Goal: Task Accomplishment & Management: Manage account settings

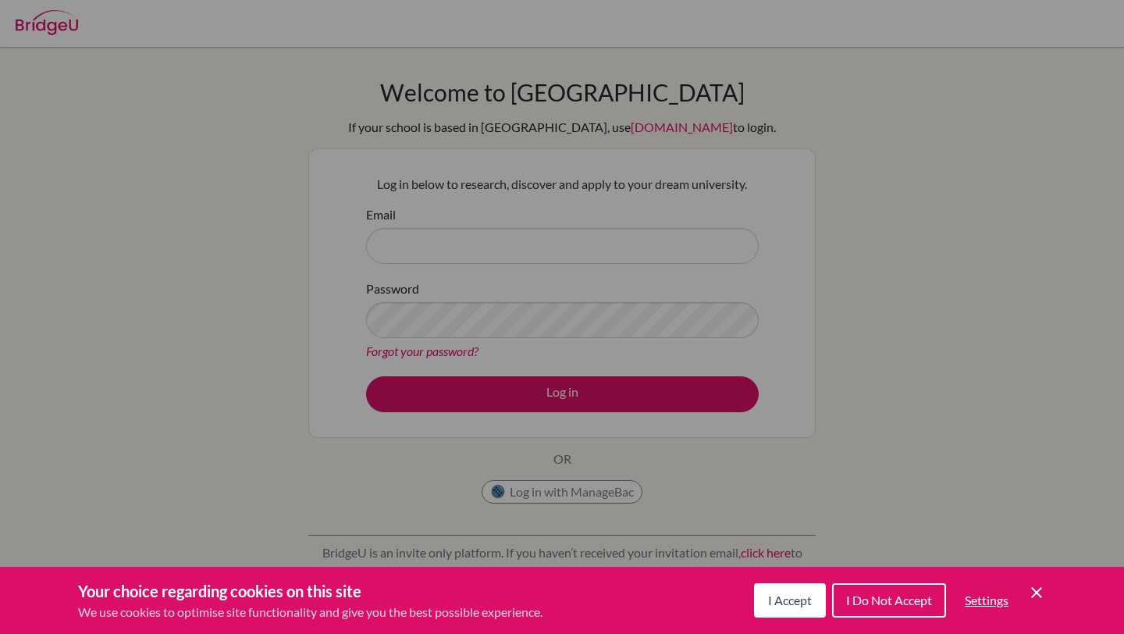
click at [809, 609] on button "I Accept" at bounding box center [790, 600] width 72 height 34
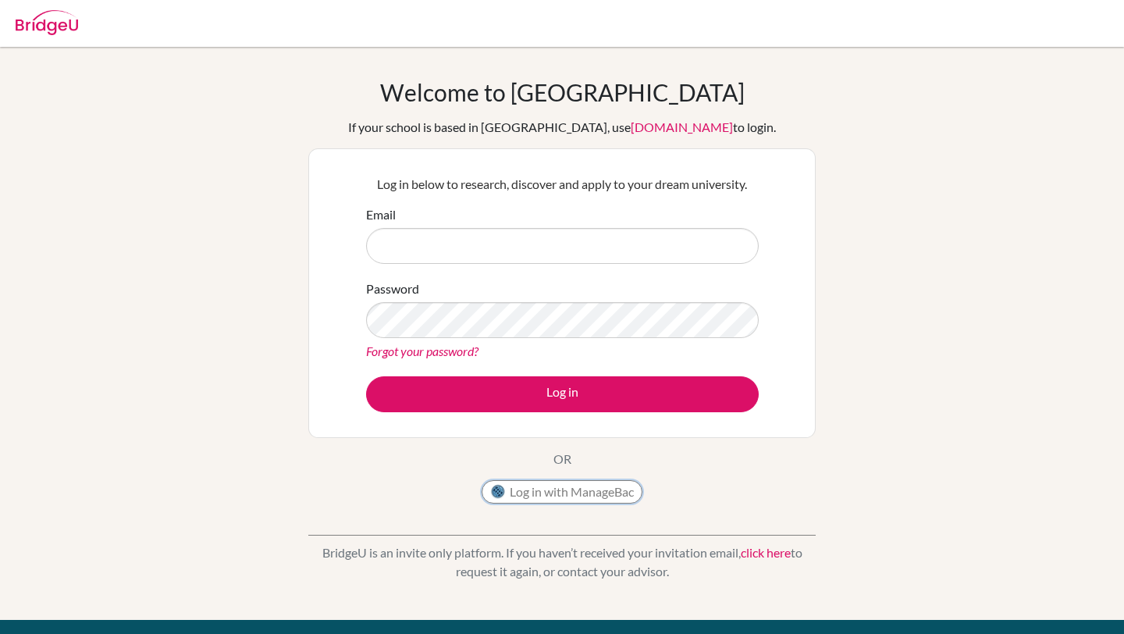
click at [585, 491] on button "Log in with ManageBac" at bounding box center [561, 491] width 161 height 23
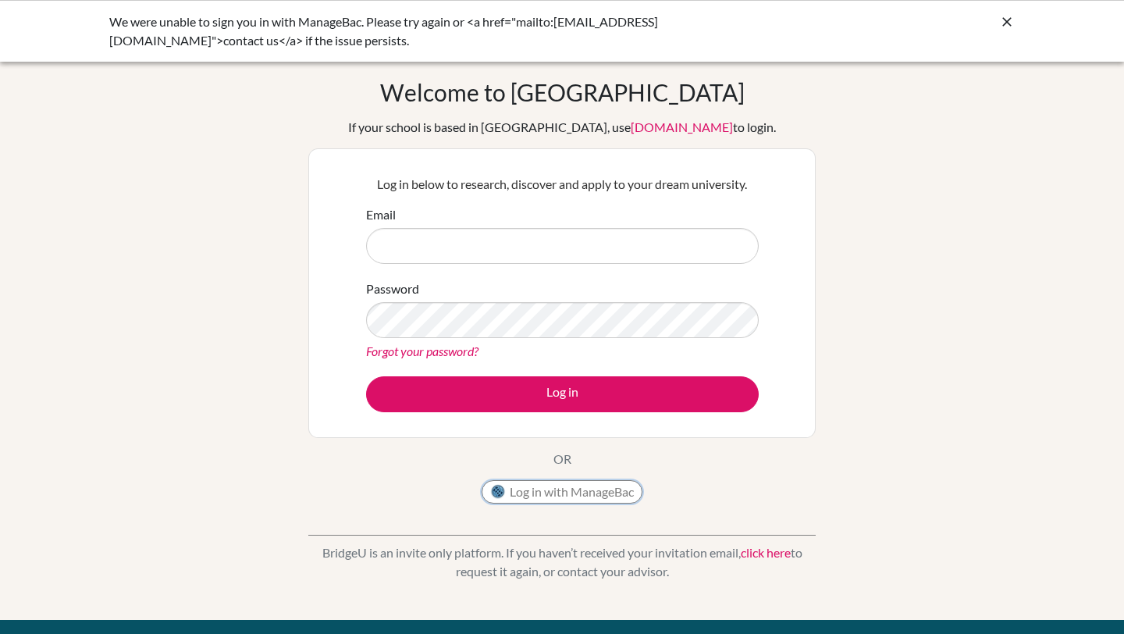
click at [544, 486] on button "Log in with ManageBac" at bounding box center [561, 491] width 161 height 23
click at [520, 488] on button "Log in with ManageBac" at bounding box center [561, 491] width 161 height 23
click at [568, 250] on input "Email" at bounding box center [562, 246] width 392 height 36
type input "dia240363@diaestudents.com"
click at [462, 350] on link "Forgot your password?" at bounding box center [422, 350] width 112 height 15
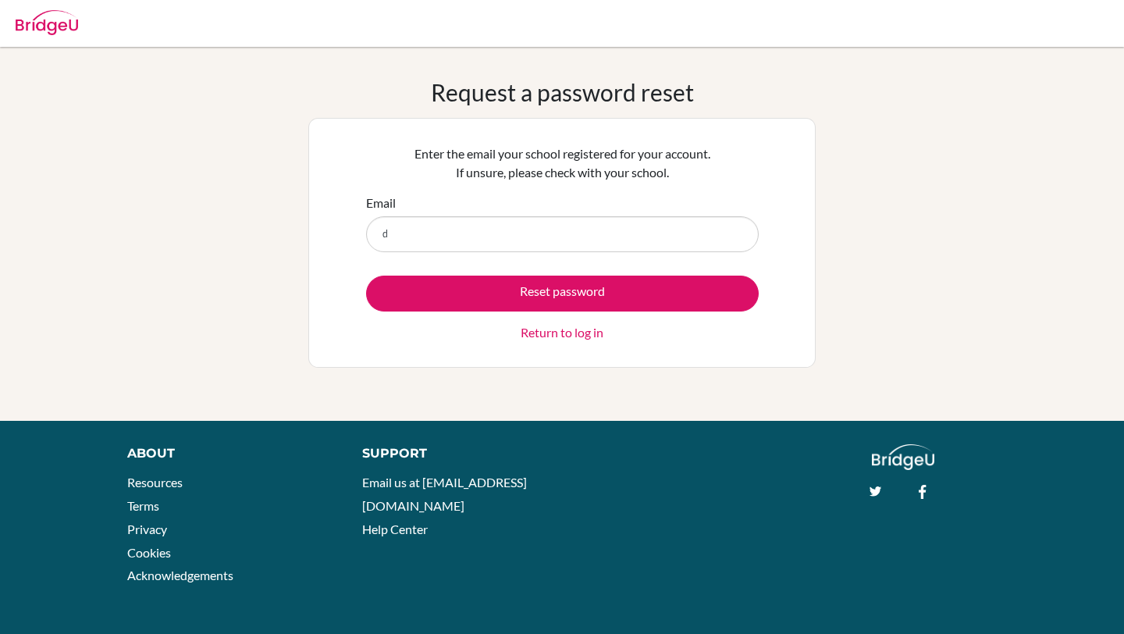
type input "[EMAIL_ADDRESS][DOMAIN_NAME]"
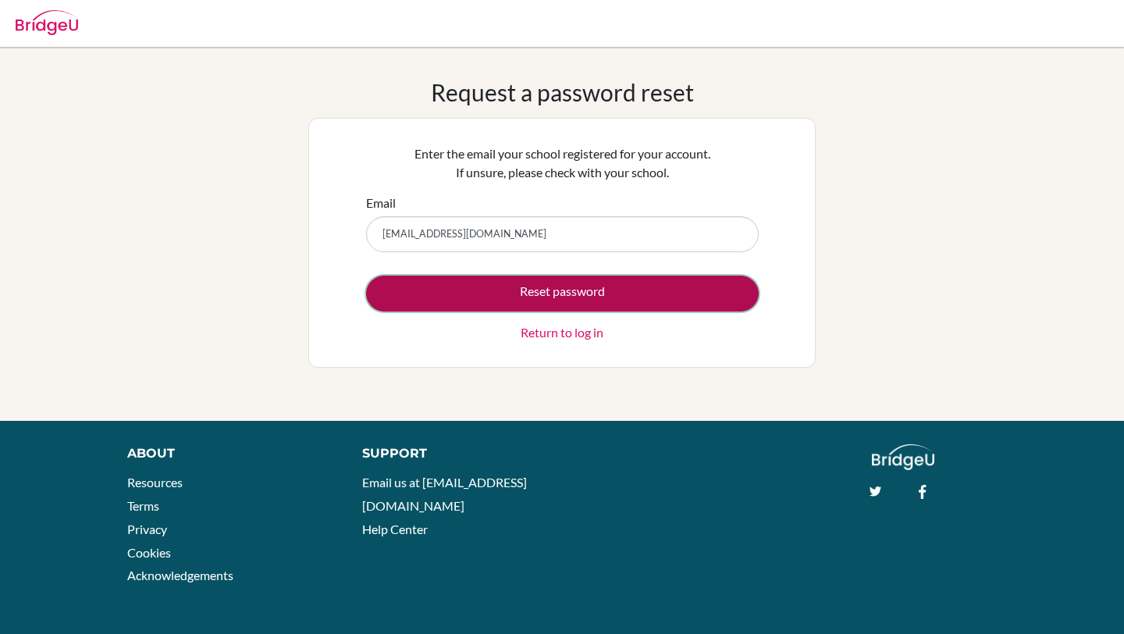
click at [502, 283] on button "Reset password" at bounding box center [562, 293] width 392 height 36
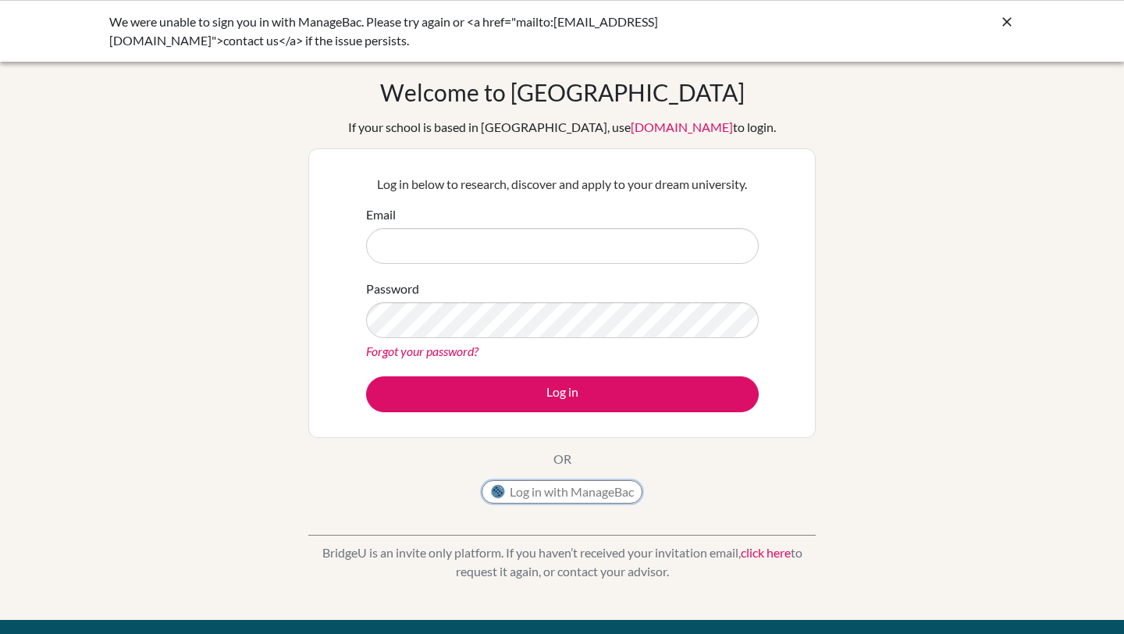
click at [588, 502] on button "Log in with ManageBac" at bounding box center [561, 491] width 161 height 23
click at [1010, 27] on icon at bounding box center [1007, 22] width 16 height 16
click at [1006, 21] on icon at bounding box center [1007, 22] width 16 height 16
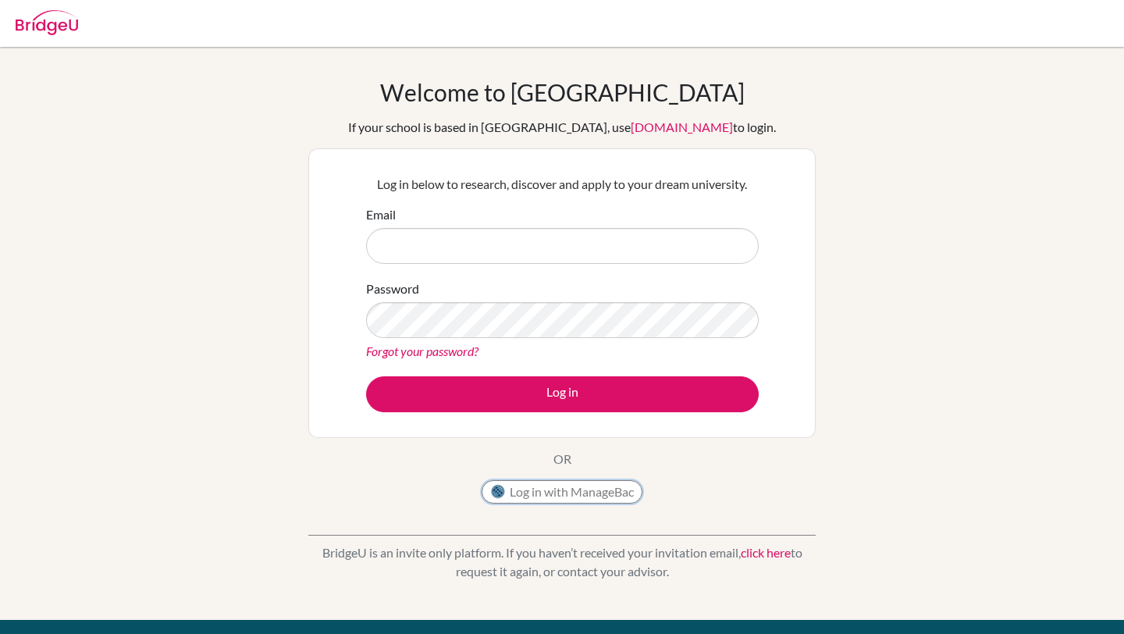
click at [602, 489] on button "Log in with ManageBac" at bounding box center [561, 491] width 161 height 23
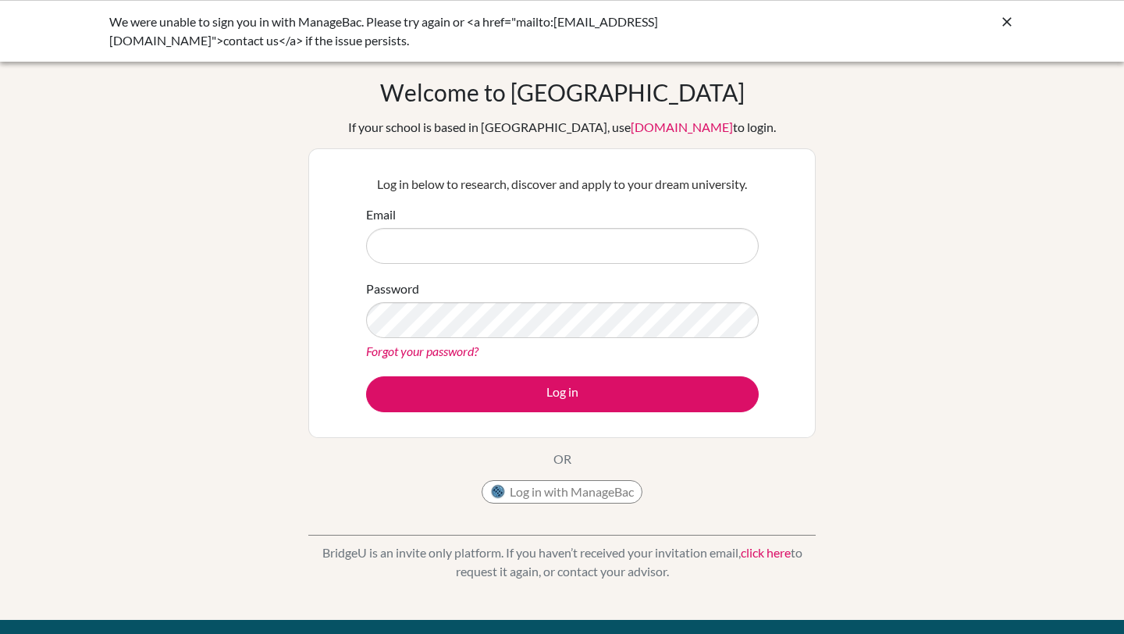
click at [1010, 20] on icon at bounding box center [1007, 22] width 16 height 16
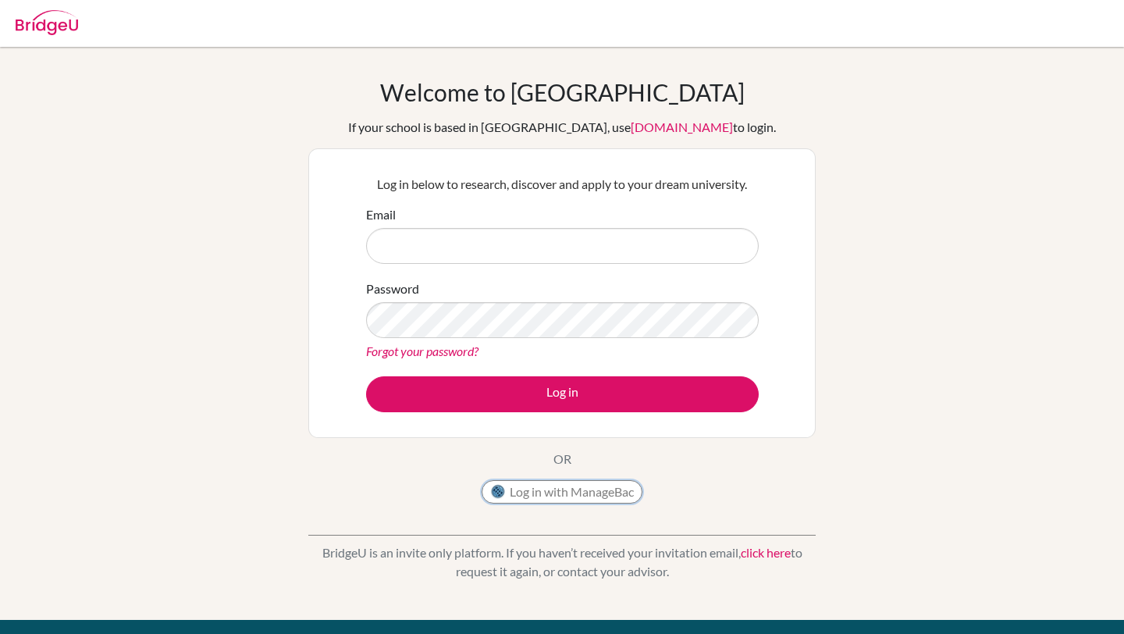
click at [595, 502] on button "Log in with ManageBac" at bounding box center [561, 491] width 161 height 23
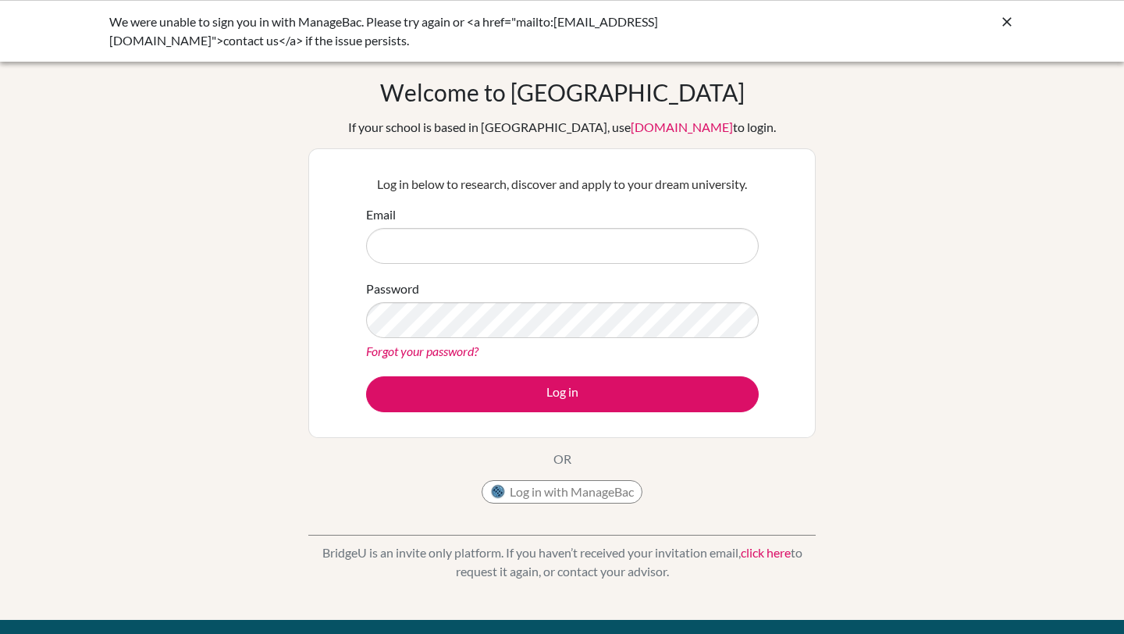
click at [677, 121] on link "[DOMAIN_NAME]" at bounding box center [681, 126] width 102 height 15
